Goal: Information Seeking & Learning: Find specific fact

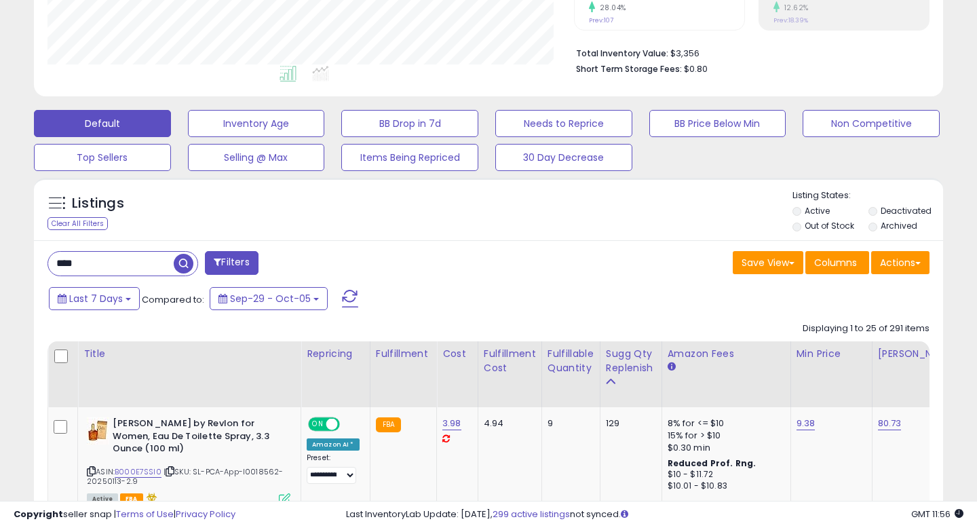
scroll to position [340, 0]
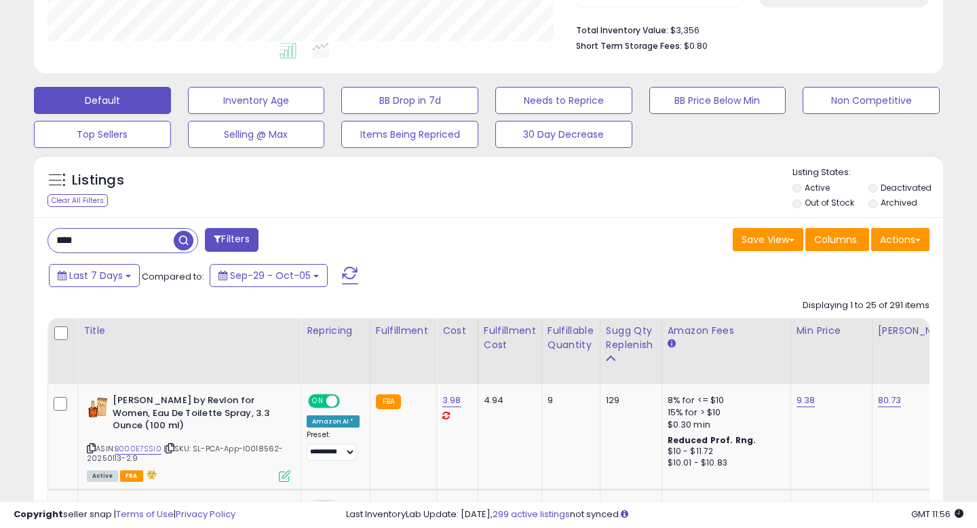
click at [112, 242] on input "****" at bounding box center [110, 241] width 125 height 24
click at [112, 242] on input "****" at bounding box center [154, 241] width 212 height 24
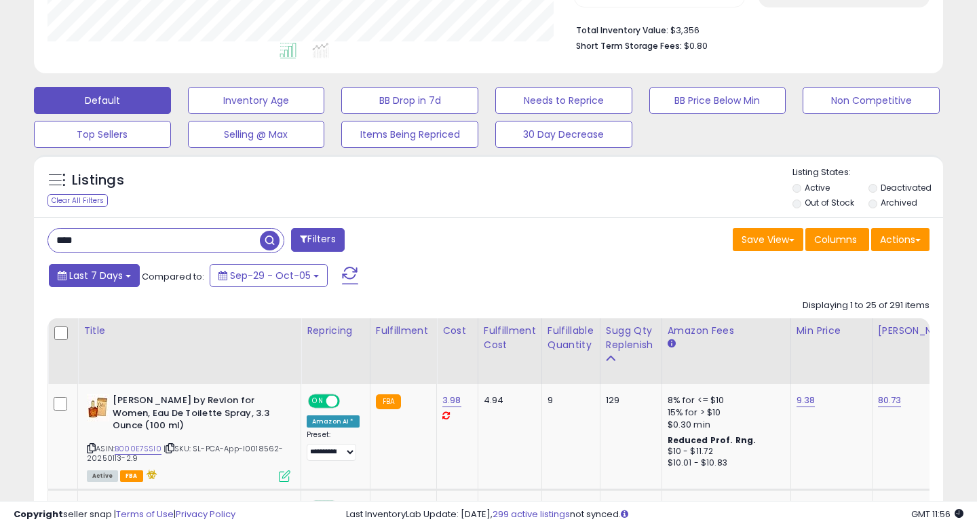
type input "****"
click at [99, 277] on span "Last 7 Days" at bounding box center [96, 276] width 54 height 14
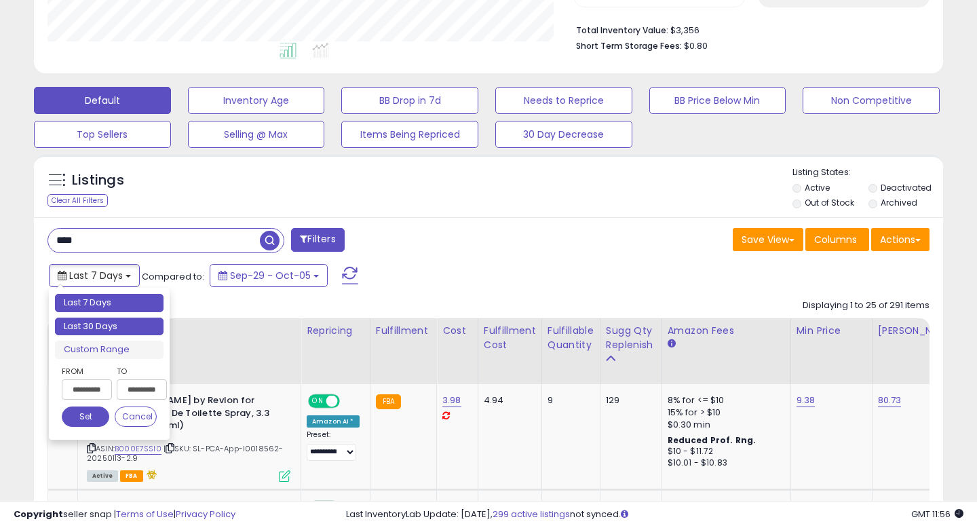
type input "**********"
click at [109, 327] on li "Last 30 Days" at bounding box center [109, 326] width 109 height 18
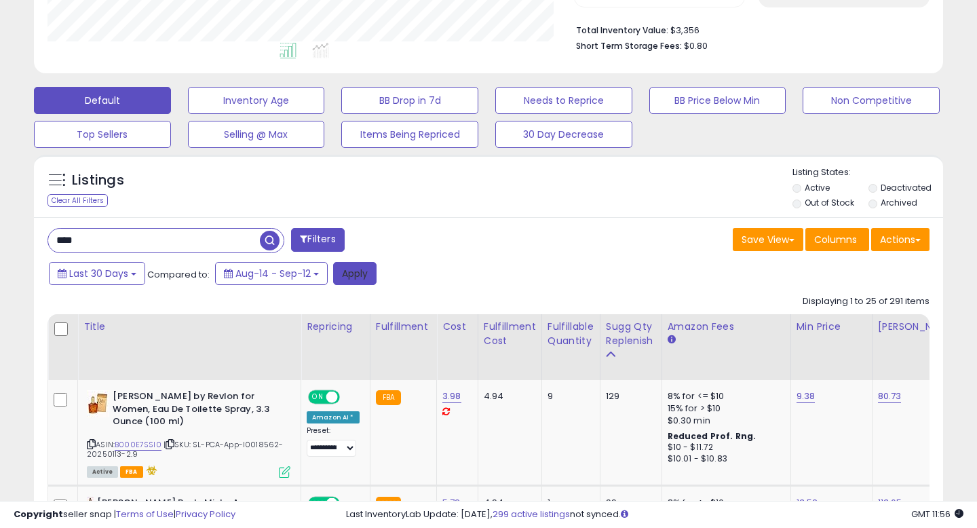
click at [350, 281] on button "Apply" at bounding box center [354, 273] width 43 height 23
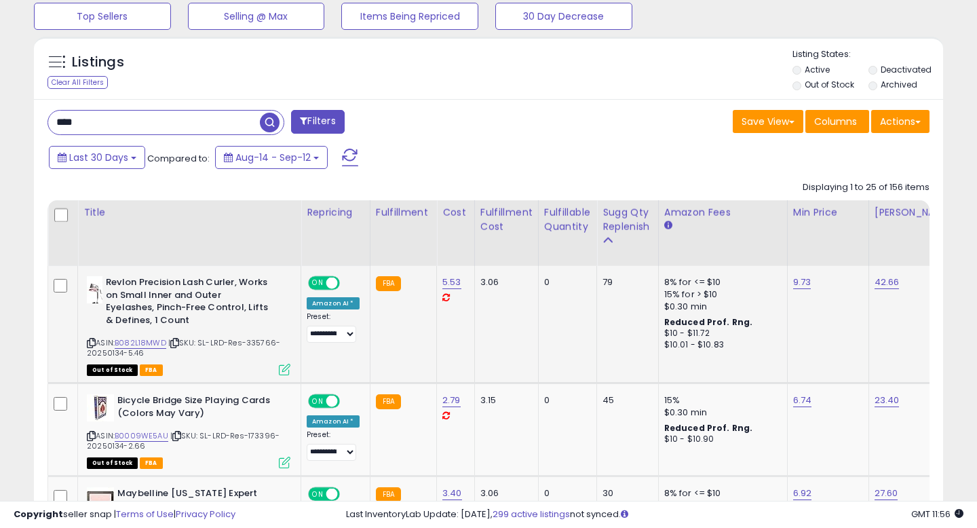
scroll to position [444, 0]
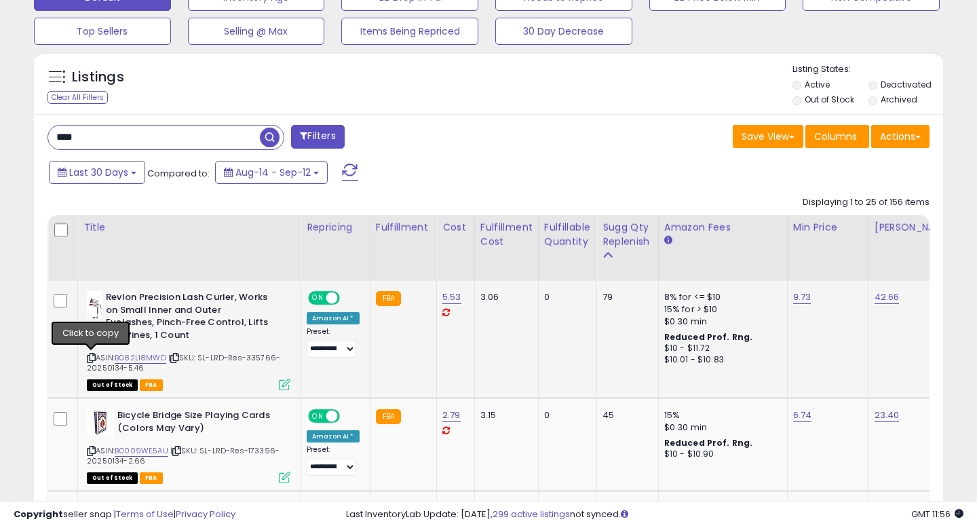
click at [92, 357] on icon at bounding box center [91, 357] width 9 height 7
click at [264, 355] on span "| SKU: SL-LRD-Res-335766-20250134-5.46" at bounding box center [183, 362] width 193 height 20
copy span "335766"
click at [135, 361] on link "B082L18MWD" at bounding box center [141, 358] width 52 height 12
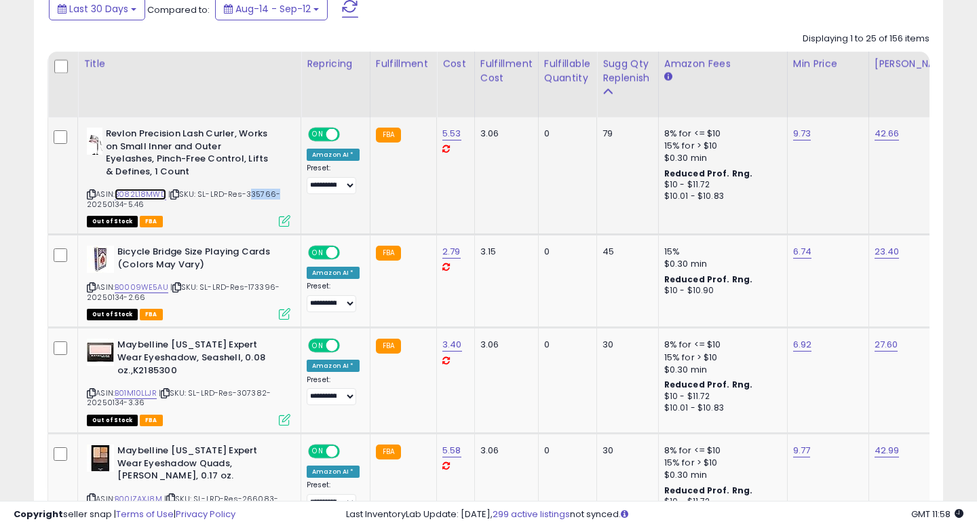
scroll to position [625, 0]
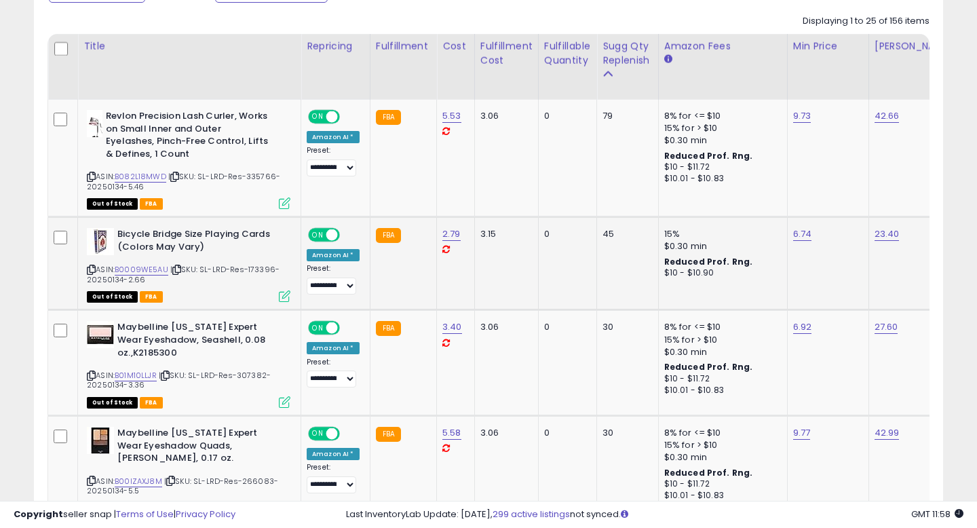
click at [254, 270] on span "| SKU: SL-LRD-Res-173396-20250134-2.66" at bounding box center [183, 274] width 193 height 20
copy span "173396"
click at [127, 270] on link "B0009WE5AU" at bounding box center [142, 270] width 54 height 12
click at [248, 371] on span "| SKU: SL-LRD-Res-307382-20250134-3.36" at bounding box center [179, 380] width 184 height 20
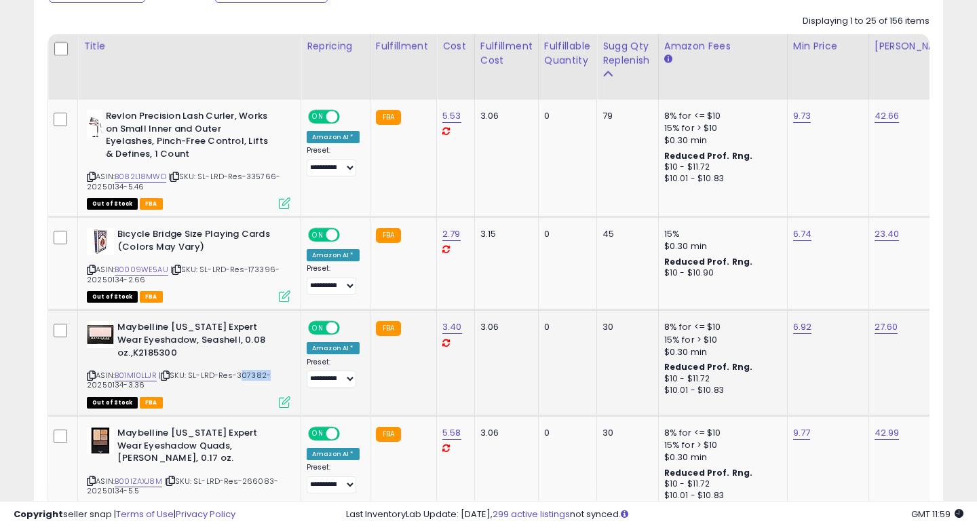
click at [248, 371] on span "| SKU: SL-LRD-Res-307382-20250134-3.36" at bounding box center [179, 380] width 184 height 20
copy span "307382"
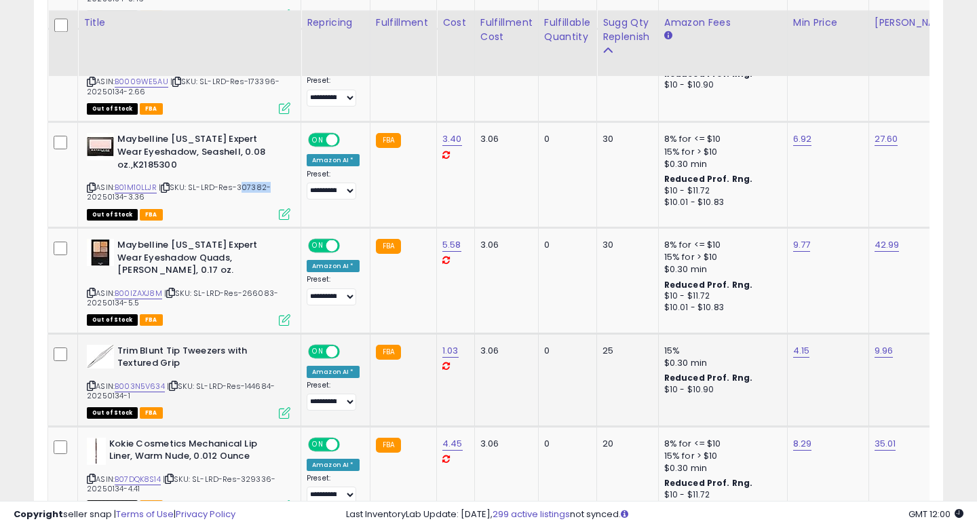
scroll to position [823, 0]
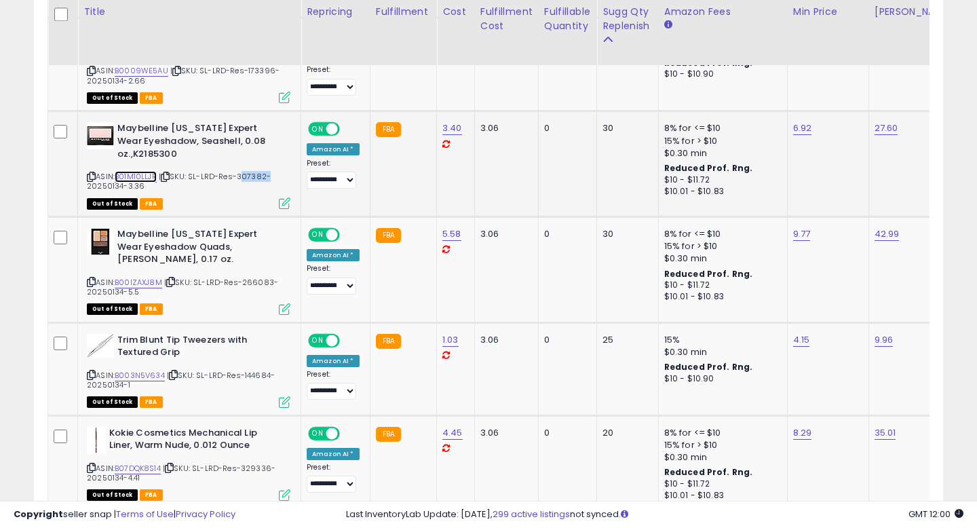
click at [138, 174] on link "B01M10LLJR" at bounding box center [136, 177] width 42 height 12
click at [251, 168] on div "ASIN: B01M10LLJR | SKU: SL-LRD-Res-307382-20250134-3.36 Out of Stock FBA" at bounding box center [188, 164] width 203 height 85
click at [246, 178] on span "| SKU: SL-LRD-Res-307382-20250134-3.36" at bounding box center [179, 181] width 184 height 20
copy span "307382"
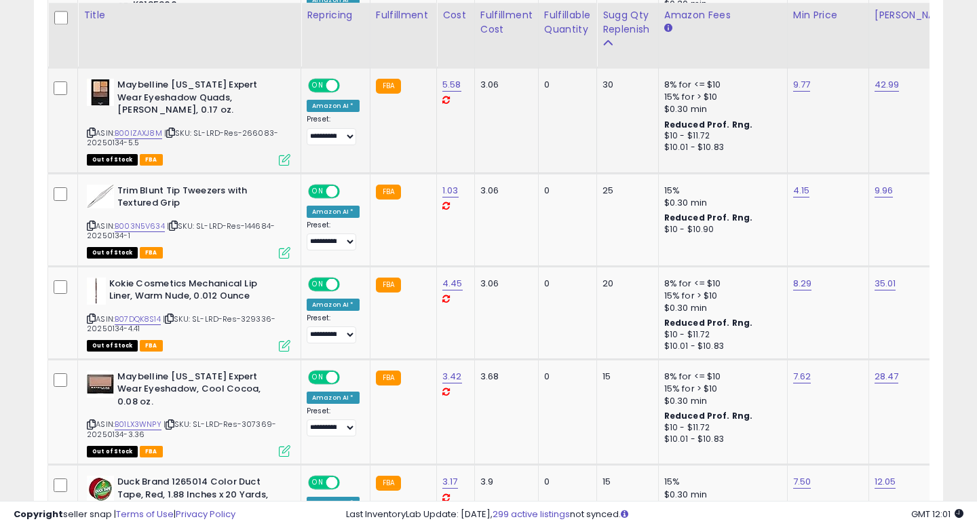
scroll to position [976, 0]
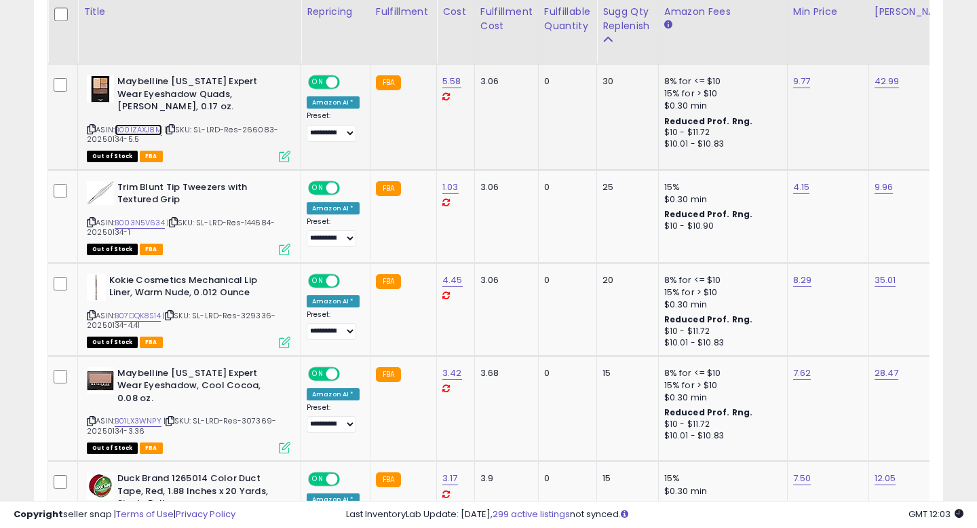
click at [149, 128] on link "B00IZAXJ8M" at bounding box center [138, 130] width 47 height 12
click at [93, 220] on icon at bounding box center [91, 221] width 9 height 7
click at [90, 320] on span "| SKU: SL-LRD-Res-329336-20250134-4.41" at bounding box center [181, 320] width 189 height 20
click at [90, 315] on icon at bounding box center [91, 314] width 9 height 7
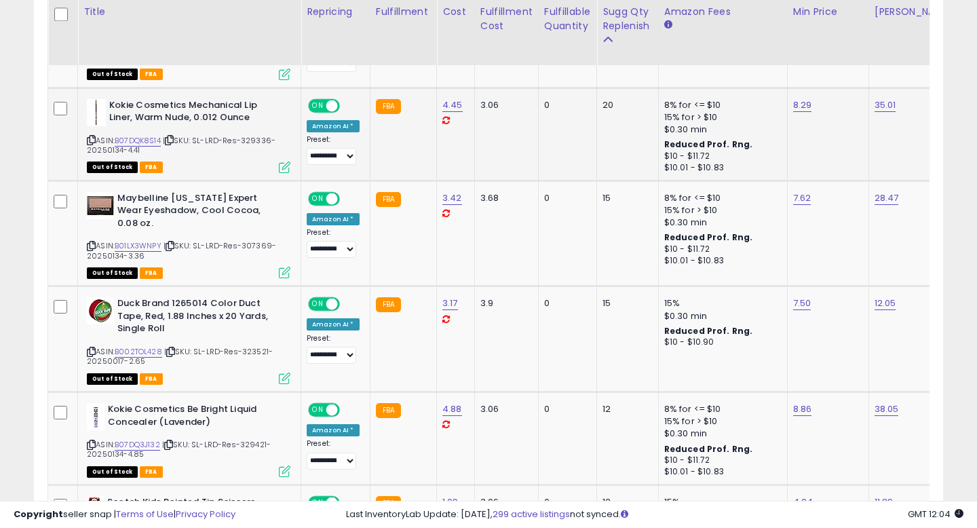
scroll to position [1152, 0]
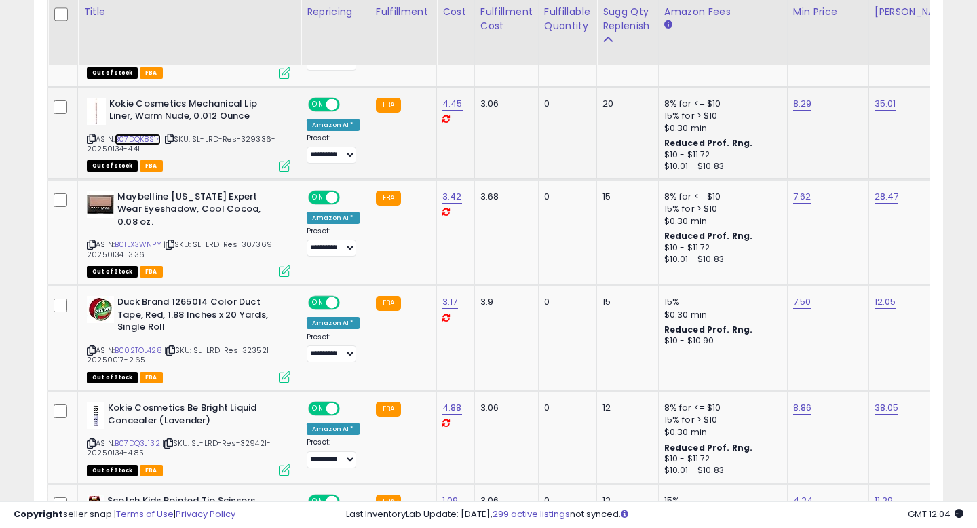
click at [143, 134] on link "B07DQK8S14" at bounding box center [138, 140] width 46 height 12
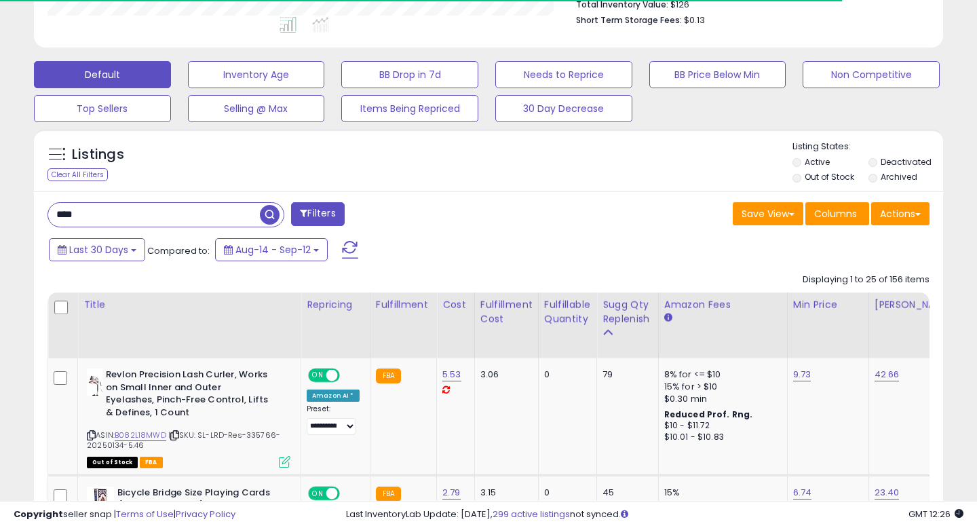
scroll to position [525, 0]
